Goal: Feedback & Contribution: Leave review/rating

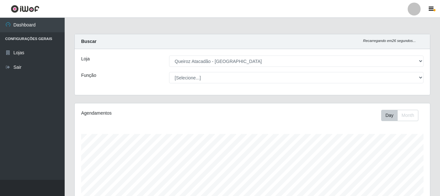
select select "464"
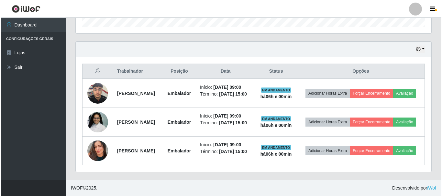
scroll to position [134, 355]
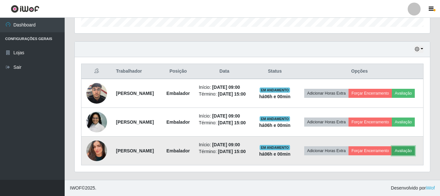
click at [392, 153] on button "Avaliação" at bounding box center [403, 150] width 23 height 9
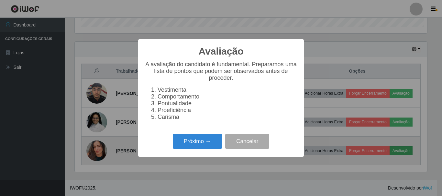
scroll to position [134, 352]
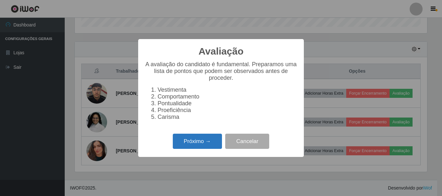
click at [199, 147] on button "Próximo →" at bounding box center [197, 141] width 49 height 15
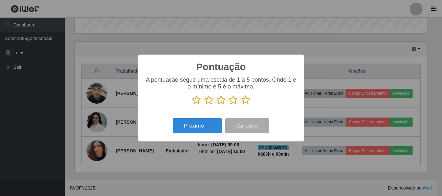
click at [244, 102] on icon at bounding box center [245, 100] width 9 height 10
click at [241, 105] on input "radio" at bounding box center [241, 105] width 0 height 0
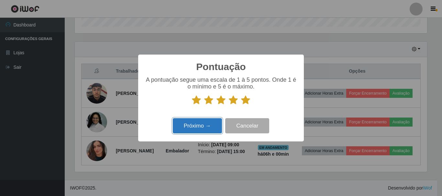
click at [196, 128] on button "Próximo →" at bounding box center [197, 125] width 49 height 15
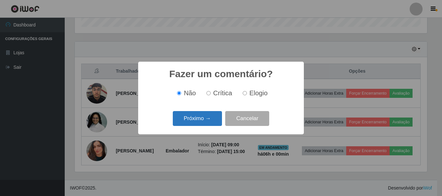
click at [201, 121] on button "Próximo →" at bounding box center [197, 118] width 49 height 15
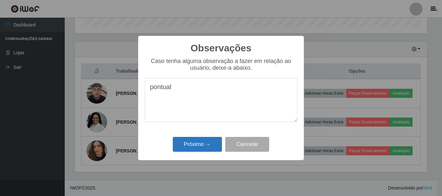
type textarea "pontual"
click at [205, 144] on button "Próximo →" at bounding box center [197, 144] width 49 height 15
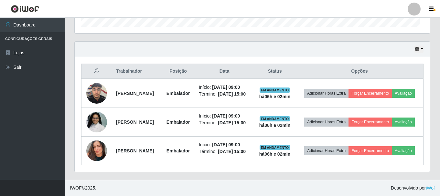
scroll to position [134, 355]
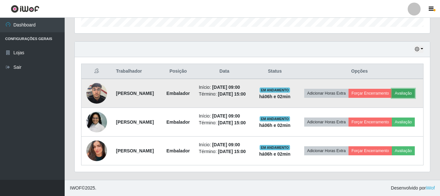
click at [392, 89] on button "Avaliação" at bounding box center [403, 93] width 23 height 9
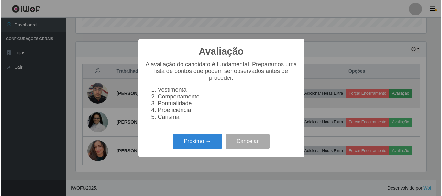
scroll to position [134, 352]
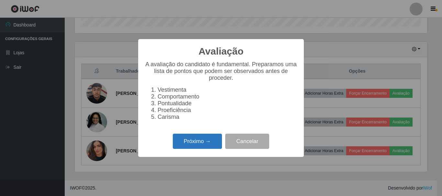
click at [193, 145] on button "Próximo →" at bounding box center [197, 141] width 49 height 15
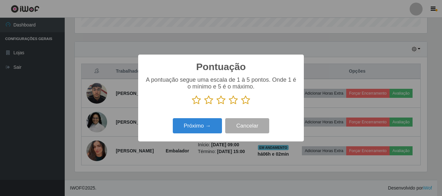
click at [248, 99] on icon at bounding box center [245, 100] width 9 height 10
click at [241, 105] on input "radio" at bounding box center [241, 105] width 0 height 0
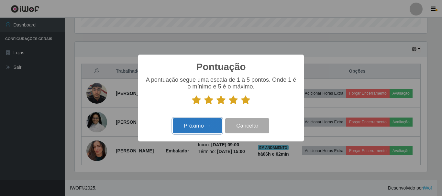
click at [204, 129] on button "Próximo →" at bounding box center [197, 125] width 49 height 15
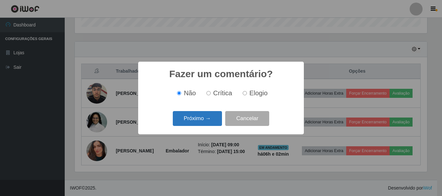
click at [204, 122] on button "Próximo →" at bounding box center [197, 118] width 49 height 15
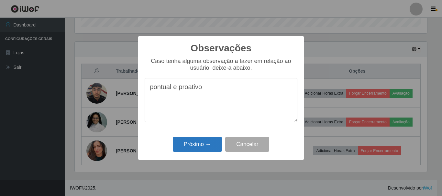
type textarea "pontual e proativo"
click at [194, 143] on button "Próximo →" at bounding box center [197, 144] width 49 height 15
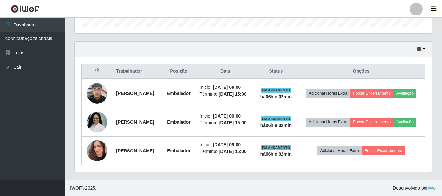
scroll to position [134, 355]
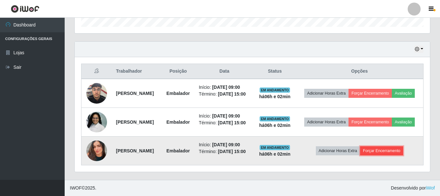
click at [390, 150] on button "Forçar Encerramento" at bounding box center [381, 150] width 43 height 9
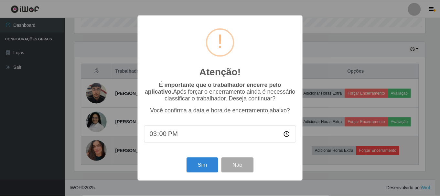
scroll to position [134, 352]
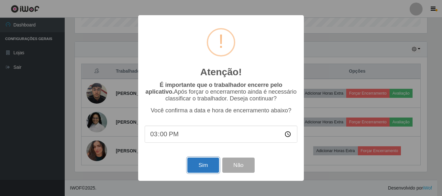
click at [206, 169] on button "Sim" at bounding box center [202, 165] width 31 height 15
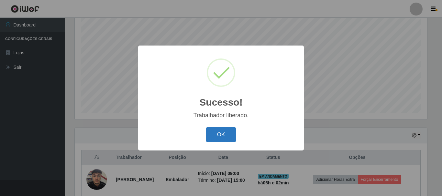
click at [220, 136] on button "OK" at bounding box center [221, 134] width 30 height 15
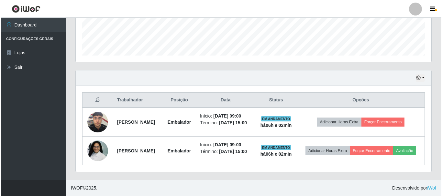
scroll to position [185, 0]
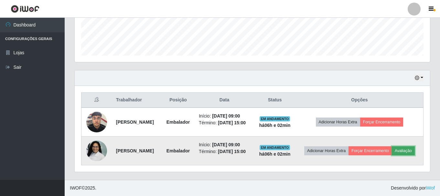
click at [392, 150] on button "Avaliação" at bounding box center [403, 150] width 23 height 9
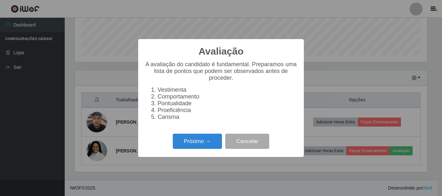
click at [275, 173] on div "Avaliação × A avaliação do candidato é fundamental. Preparamos uma lista de pon…" at bounding box center [221, 98] width 442 height 196
click at [204, 148] on button "Próximo →" at bounding box center [197, 141] width 49 height 15
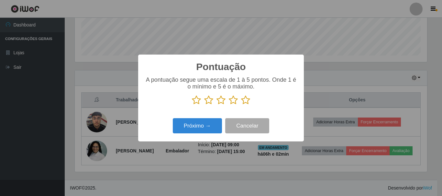
scroll to position [323258, 323040]
click at [244, 102] on icon at bounding box center [245, 100] width 9 height 10
click at [241, 105] on input "radio" at bounding box center [241, 105] width 0 height 0
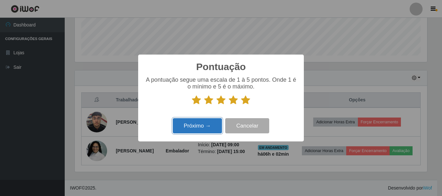
click at [204, 127] on button "Próximo →" at bounding box center [197, 125] width 49 height 15
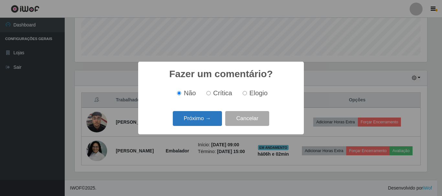
click at [207, 121] on button "Próximo →" at bounding box center [197, 118] width 49 height 15
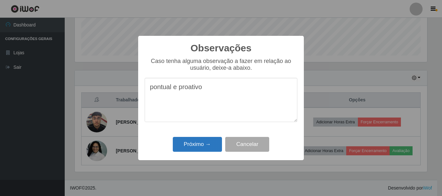
type textarea "pontual e proativo"
click at [197, 145] on button "Próximo →" at bounding box center [197, 144] width 49 height 15
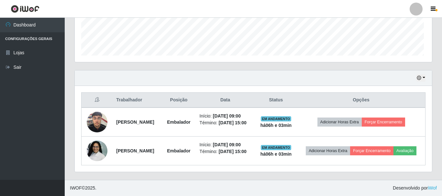
scroll to position [134, 355]
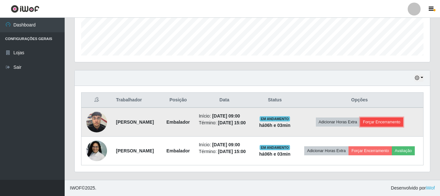
click at [394, 118] on button "Forçar Encerramento" at bounding box center [381, 122] width 43 height 9
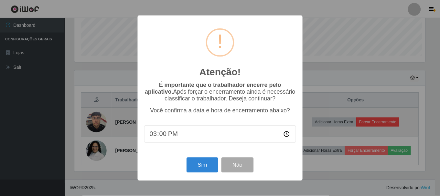
scroll to position [134, 352]
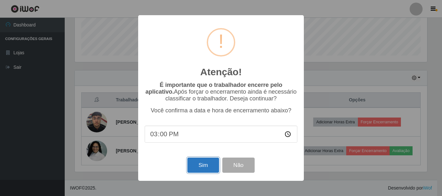
click at [203, 166] on button "Sim" at bounding box center [202, 165] width 31 height 15
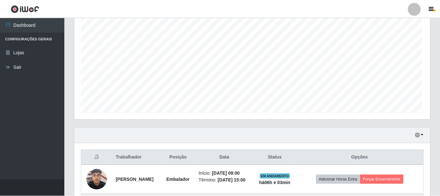
scroll to position [0, 0]
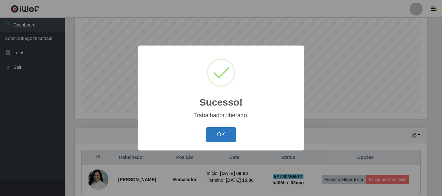
click at [213, 139] on button "OK" at bounding box center [221, 134] width 30 height 15
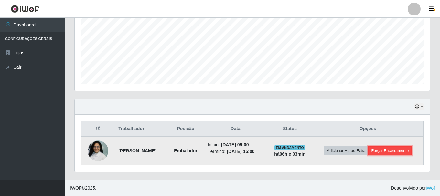
click at [392, 148] on button "Forçar Encerramento" at bounding box center [389, 150] width 43 height 9
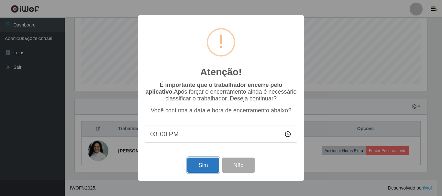
click at [203, 166] on button "Sim" at bounding box center [202, 165] width 31 height 15
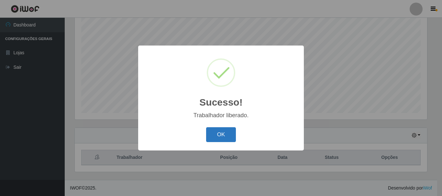
click at [229, 140] on button "OK" at bounding box center [221, 134] width 30 height 15
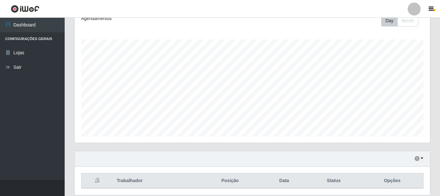
scroll to position [118, 0]
